Goal: Information Seeking & Learning: Find specific page/section

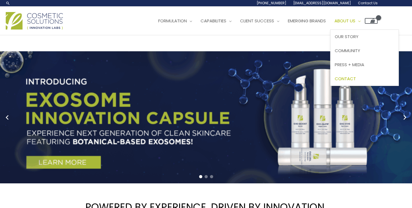
click at [356, 80] on span "Contact" at bounding box center [345, 79] width 21 height 6
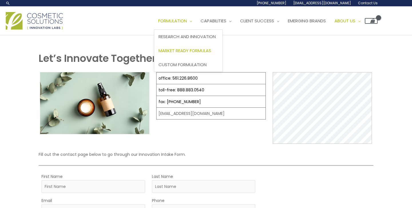
click at [195, 52] on span "Market Ready Formulas" at bounding box center [185, 51] width 53 height 6
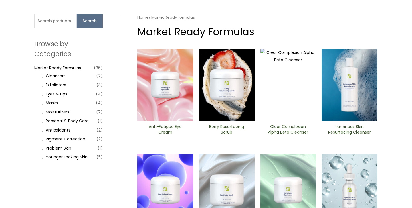
scroll to position [37, 0]
click at [50, 18] on input "Search for:" at bounding box center [55, 21] width 42 height 14
type input "spf"
click at [91, 22] on button "Search" at bounding box center [90, 21] width 26 height 14
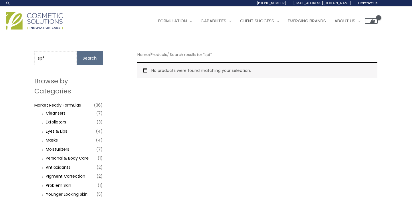
click at [61, 59] on input "spf" at bounding box center [55, 58] width 42 height 14
click at [25, 143] on div "Search for: Search Browse by Categories Market Ready Formulas (36) Cleansers (7…" at bounding box center [206, 127] width 412 height 185
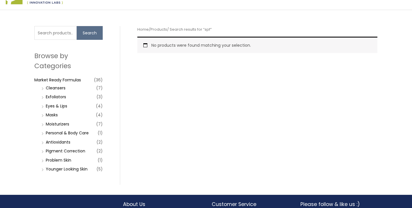
scroll to position [31, 0]
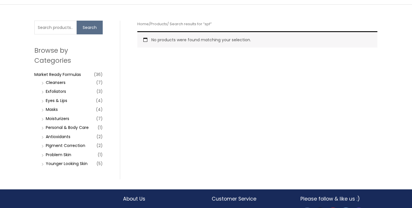
click at [42, 127] on li "Personal & Body Care (1)" at bounding box center [71, 127] width 63 height 8
click at [45, 127] on li "Personal & Body Care (1)" at bounding box center [71, 127] width 63 height 8
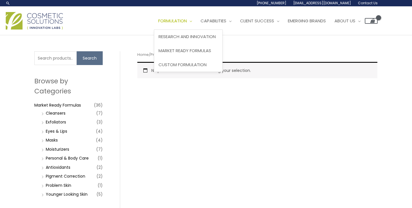
scroll to position [0, 0]
